Goal: Navigation & Orientation: Go to known website

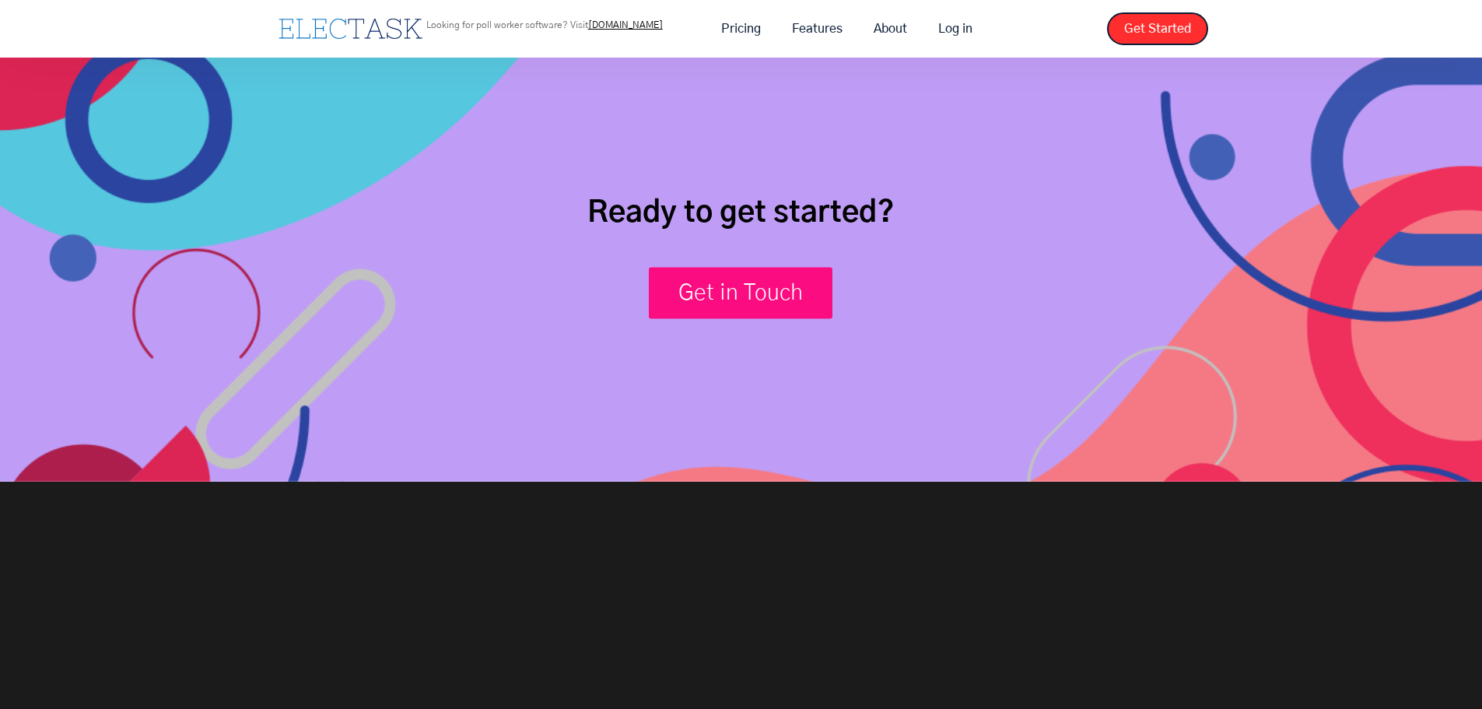
scroll to position [6036, 0]
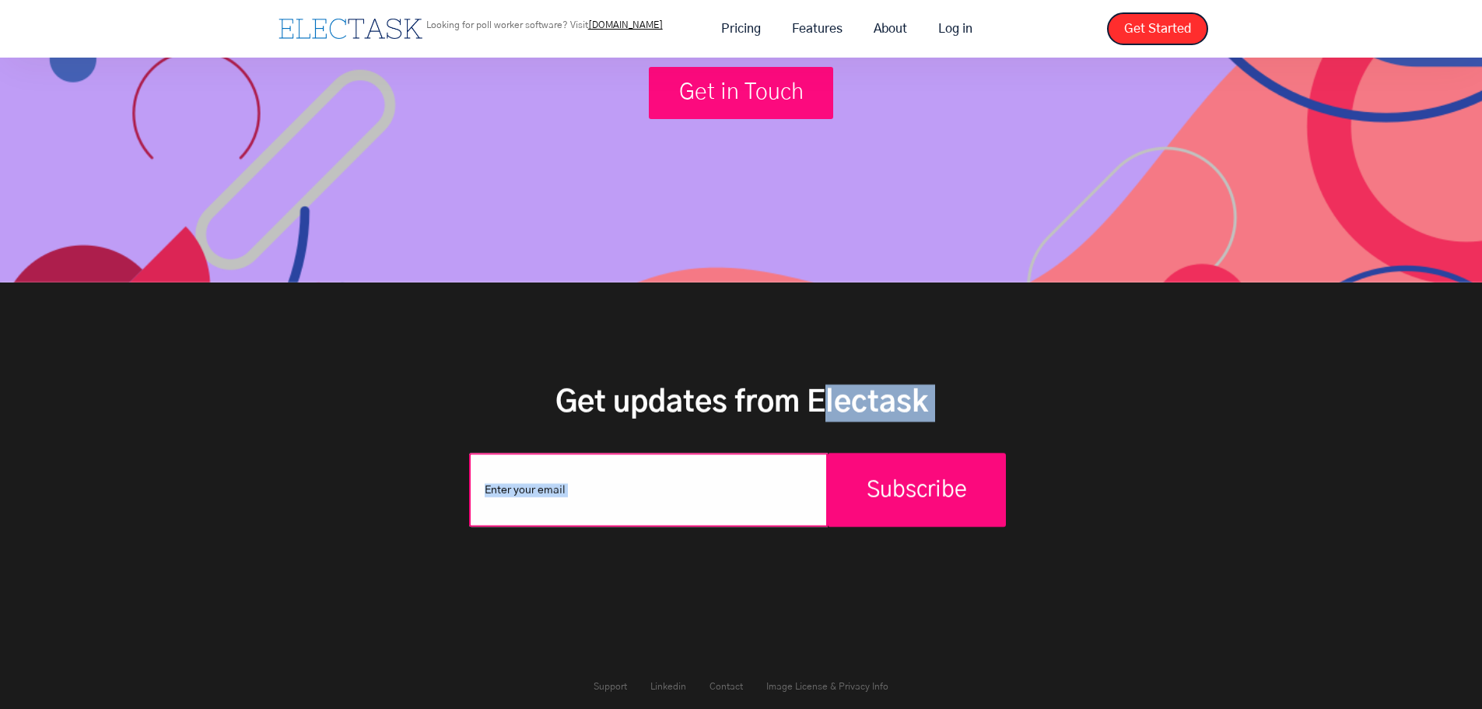
drag, startPoint x: 813, startPoint y: 393, endPoint x: 813, endPoint y: 461, distance: 68.5
click at [810, 459] on div "Get updates from Electask Subscribe Thank you! Your submission has been receive…" at bounding box center [741, 461] width 545 height 216
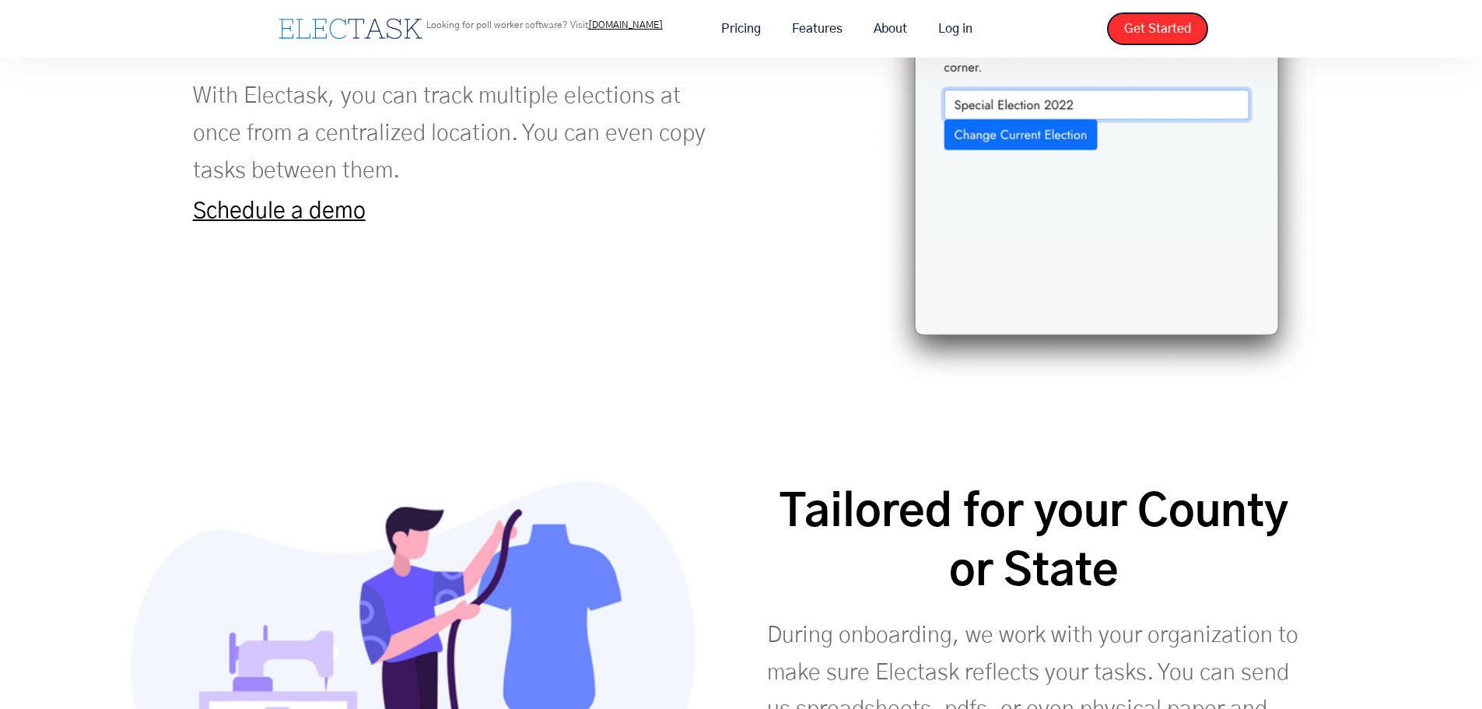
click at [664, 350] on div "Made for Election Officials Unlike normal task management programs, Electask wo…" at bounding box center [741, 371] width 1482 height 3575
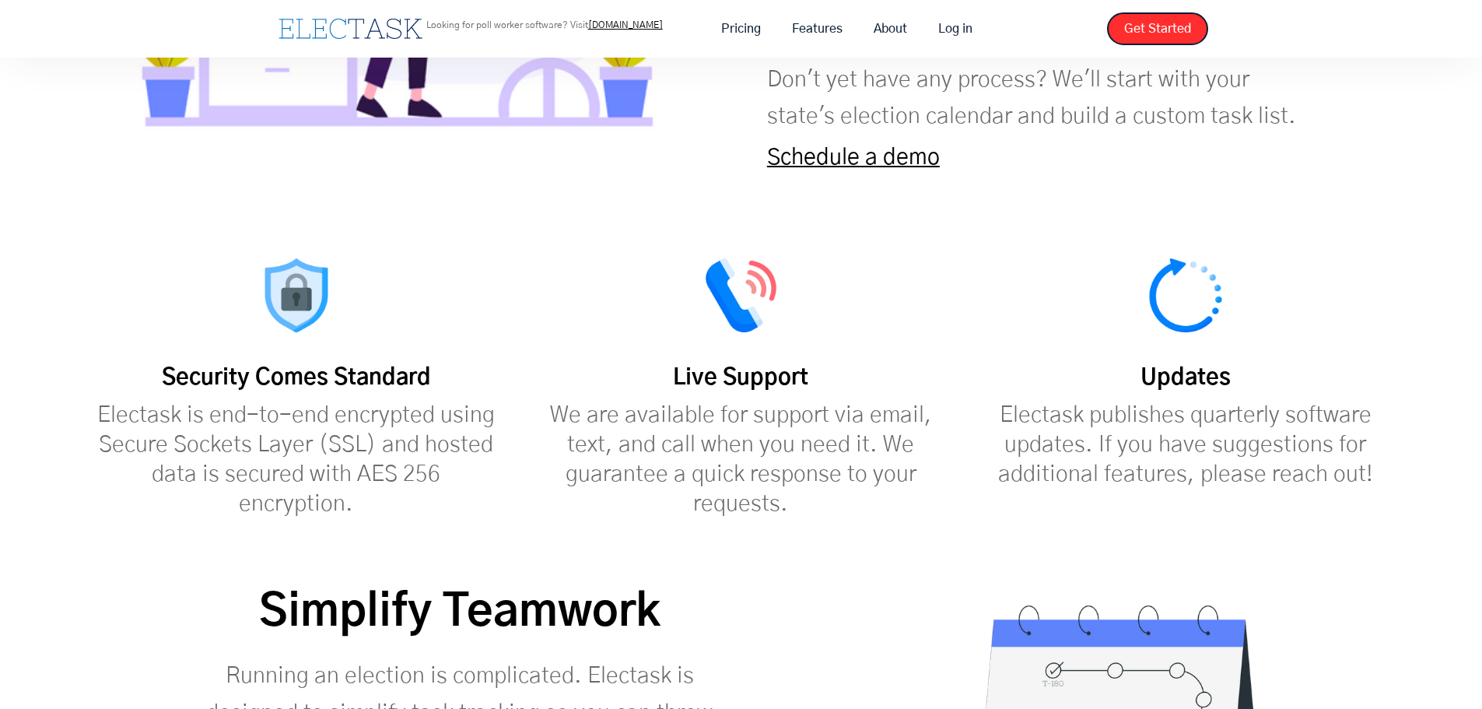
click at [668, 349] on div "Live Support We are available for support via email, text, and call when you ne…" at bounding box center [741, 388] width 444 height 261
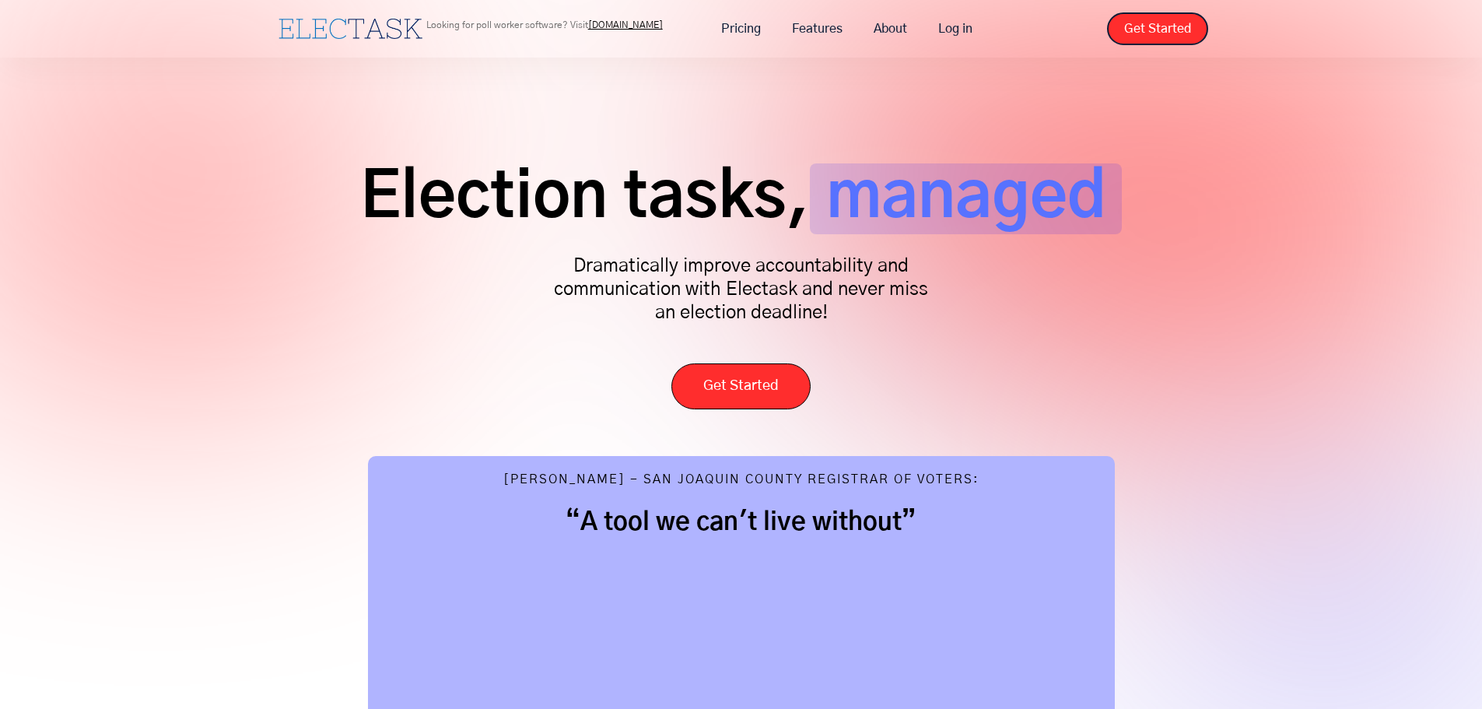
click at [645, 24] on link "[DOMAIN_NAME]" at bounding box center [625, 24] width 75 height 9
